Goal: Information Seeking & Learning: Understand process/instructions

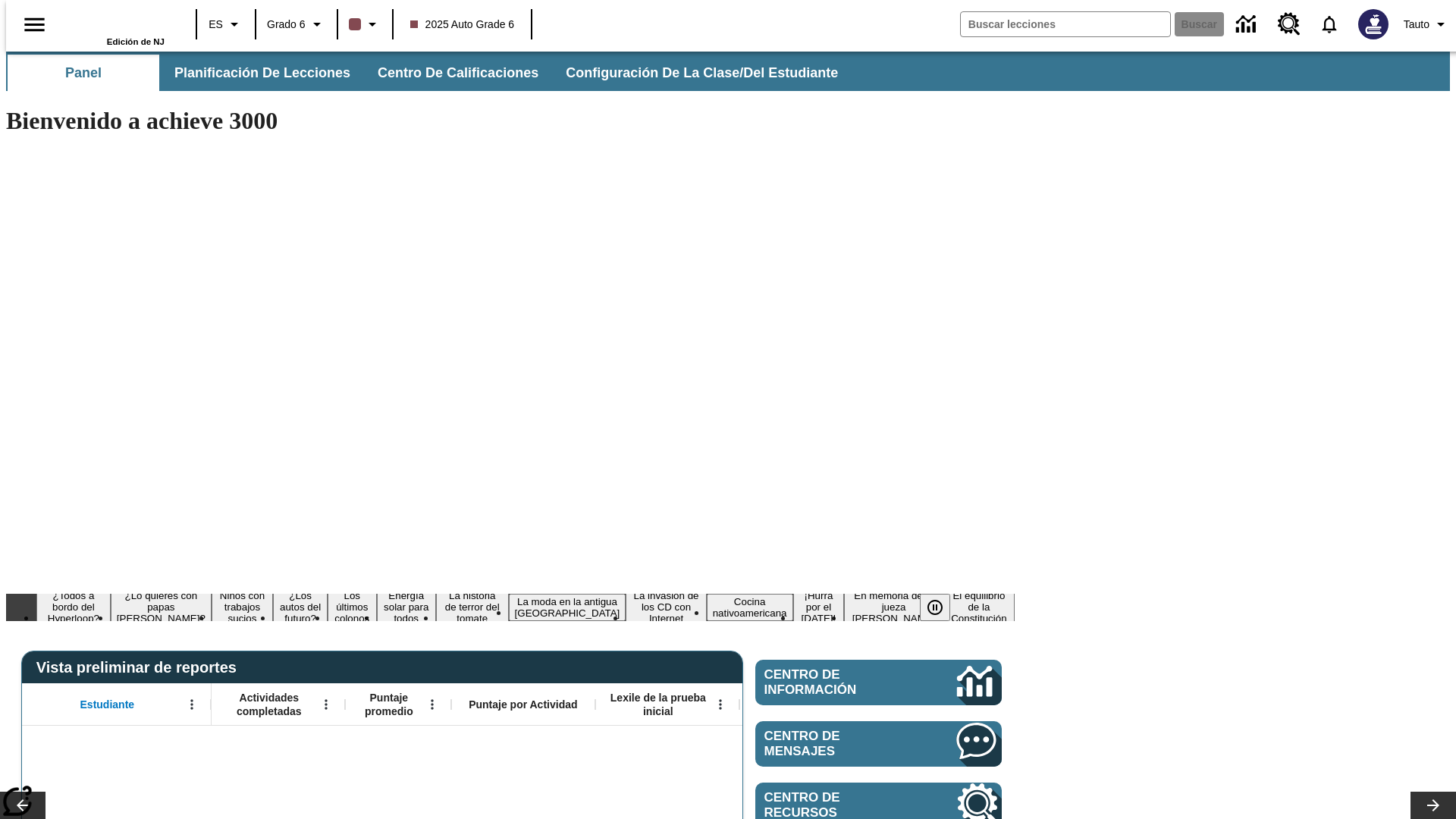
type input "-1"
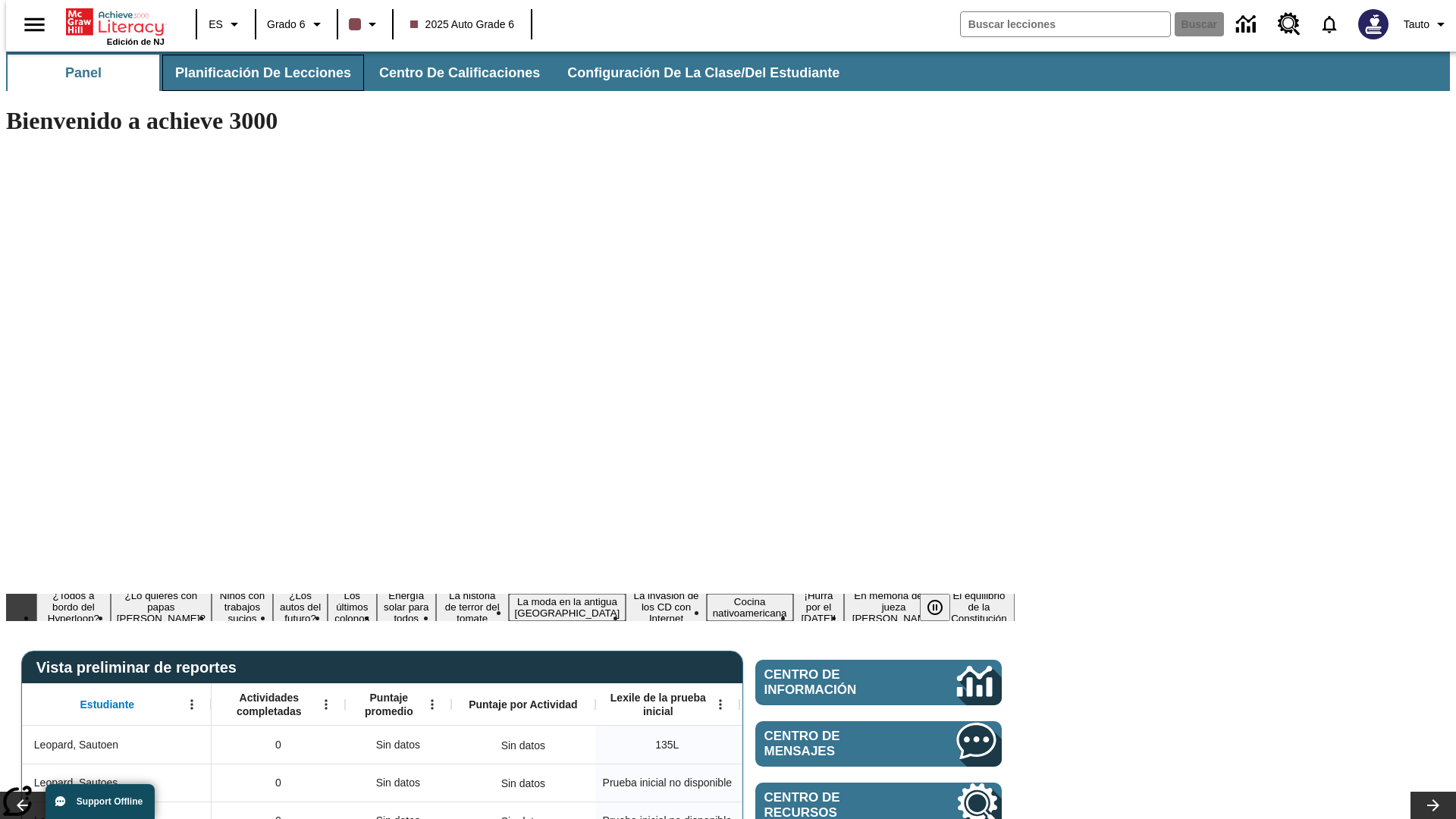
click at [254, 73] on span "Planificación de lecciones" at bounding box center [263, 73] width 176 height 17
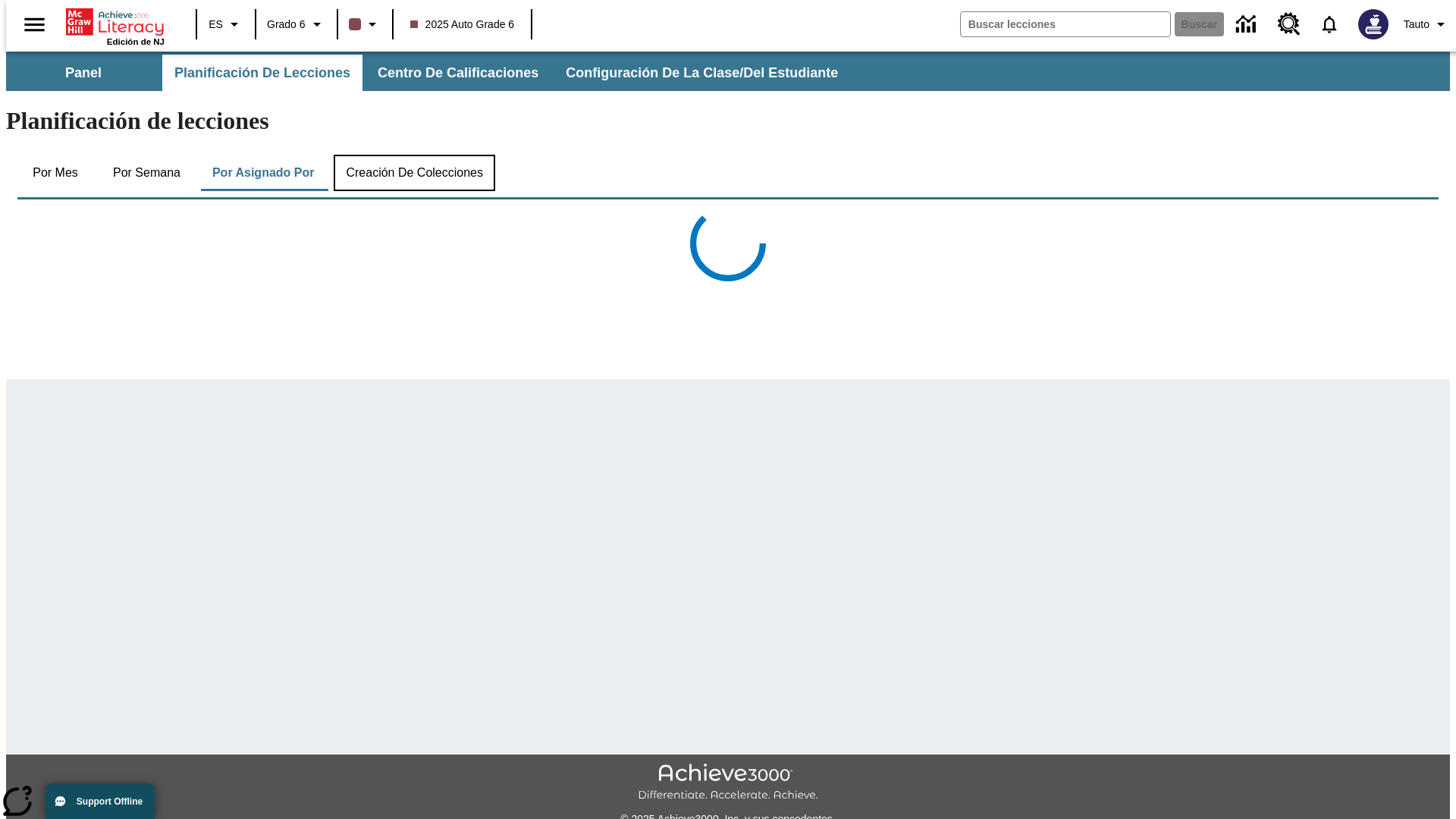
click at [411, 154] on button "Creación de colecciones" at bounding box center [414, 173] width 162 height 36
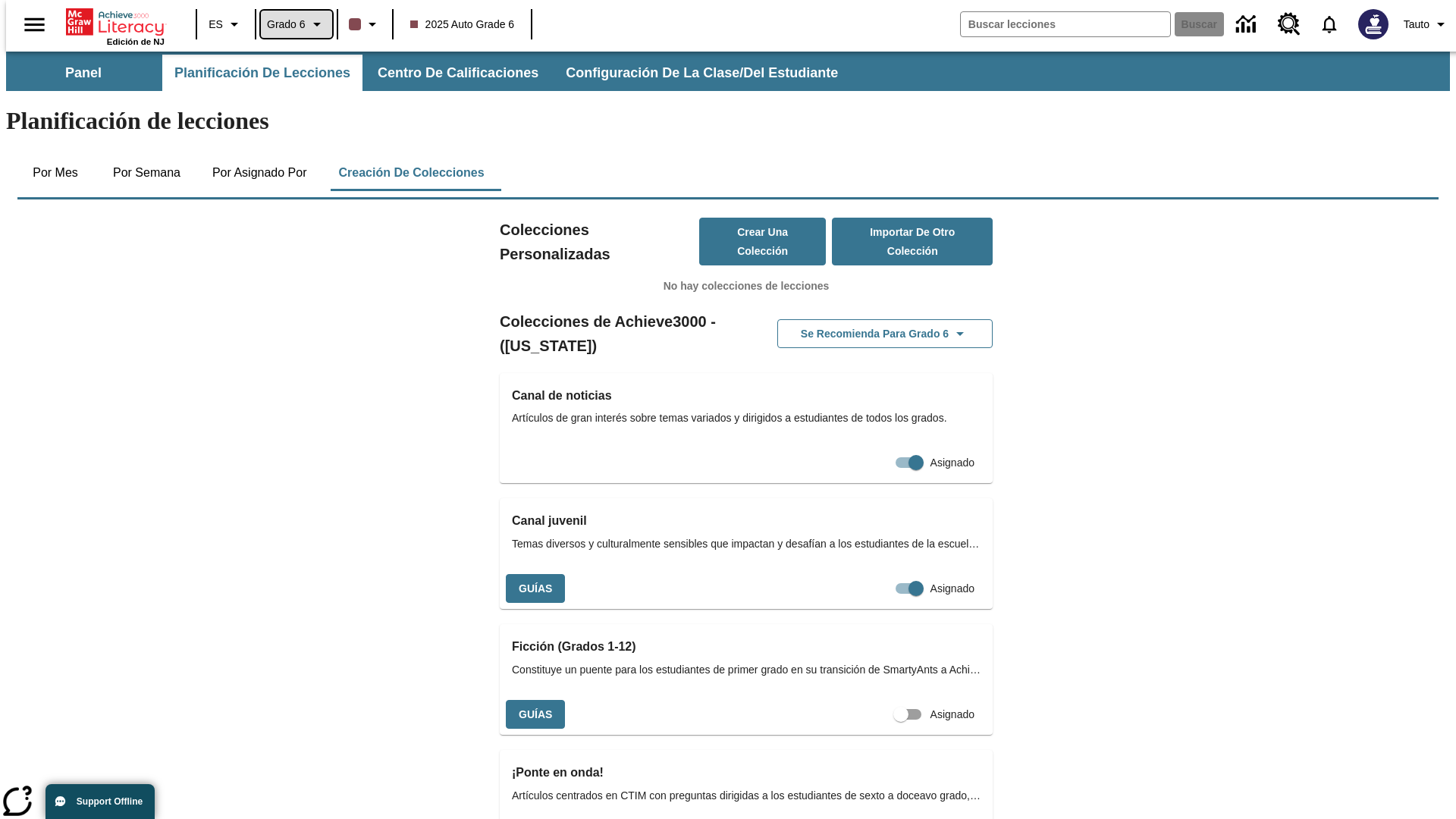
click at [291, 25] on span "Grado 6" at bounding box center [286, 25] width 39 height 16
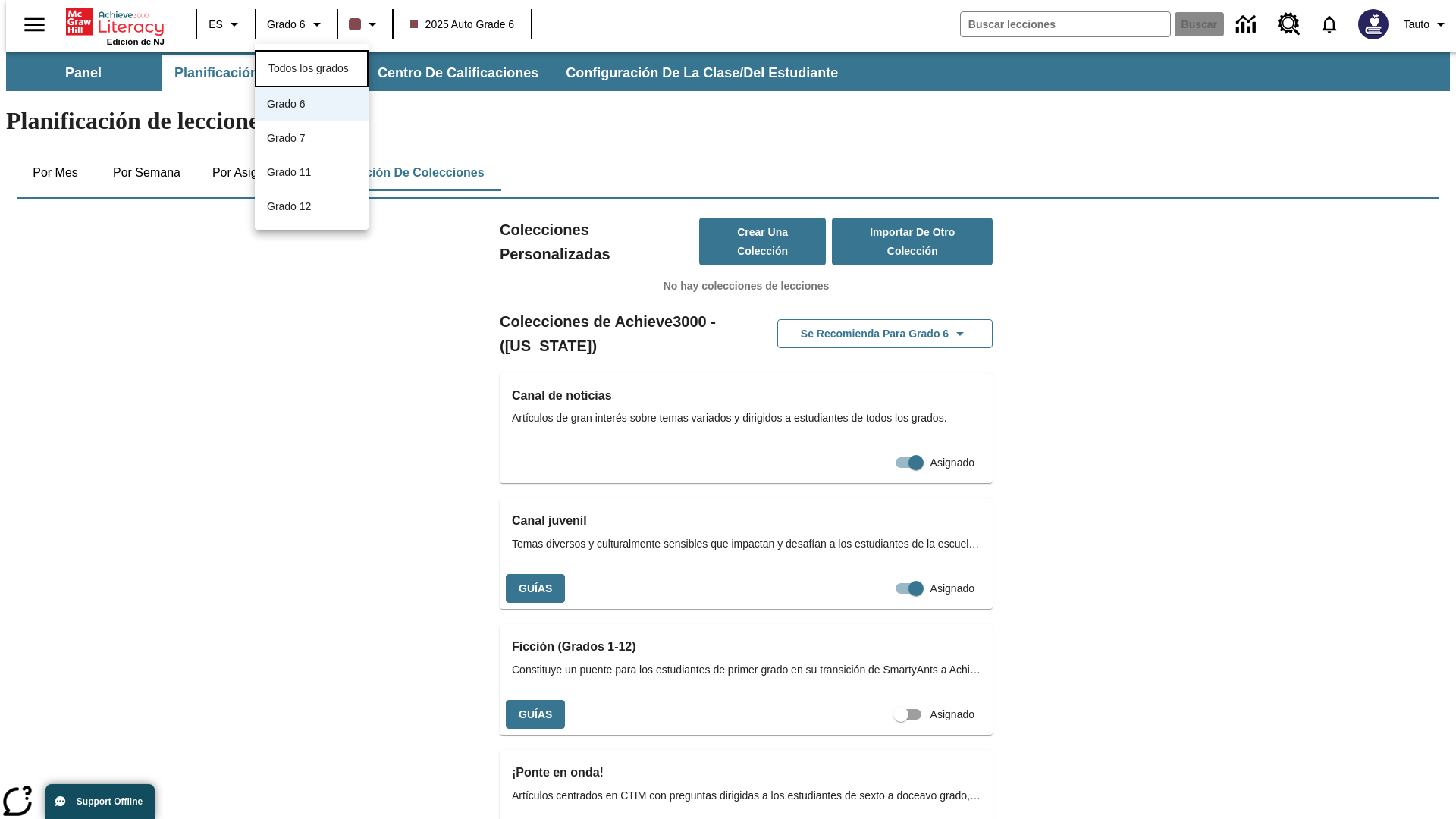
click at [312, 66] on span "Todos los grados" at bounding box center [309, 67] width 81 height 12
